Goal: Use online tool/utility: Utilize a website feature to perform a specific function

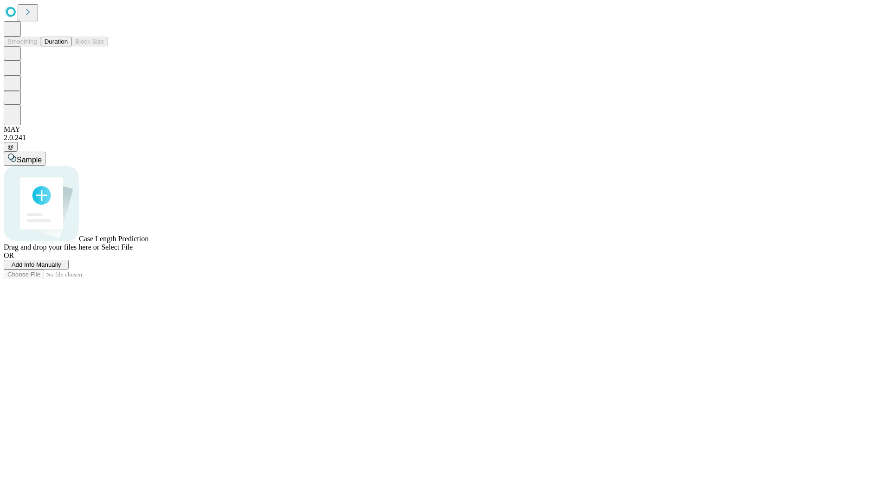
click at [68, 46] on button "Duration" at bounding box center [56, 42] width 31 height 10
click at [42, 156] on span "Sample" at bounding box center [29, 160] width 25 height 8
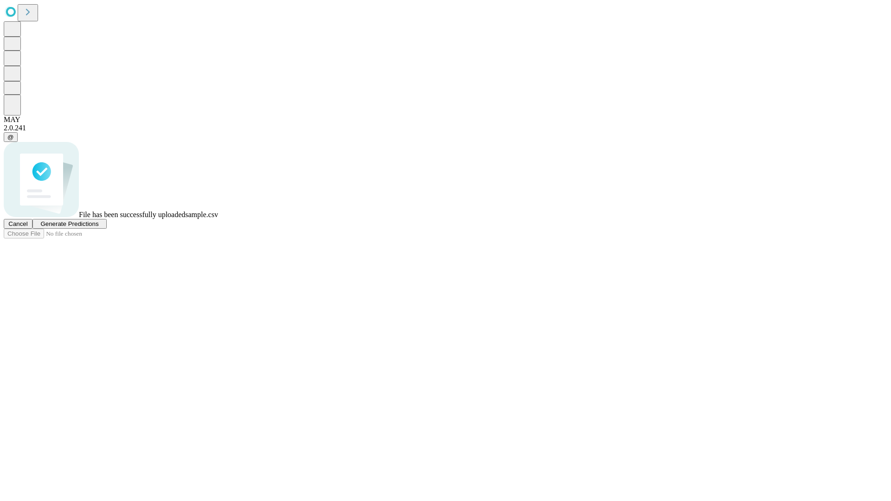
click at [98, 227] on span "Generate Predictions" at bounding box center [69, 224] width 58 height 7
